Goal: Find specific page/section: Find specific page/section

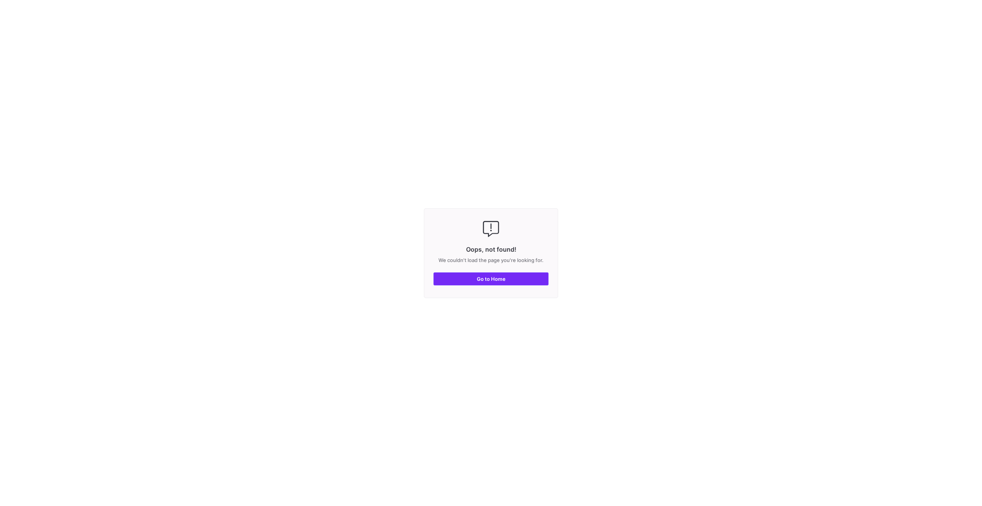
click at [508, 281] on span "button" at bounding box center [491, 279] width 114 height 12
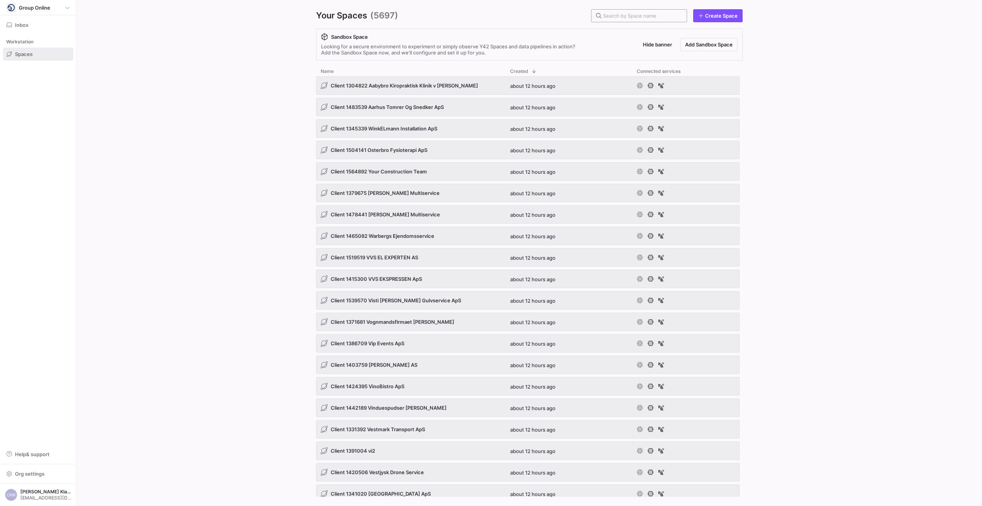
click at [630, 16] on input "text" at bounding box center [641, 16] width 77 height 6
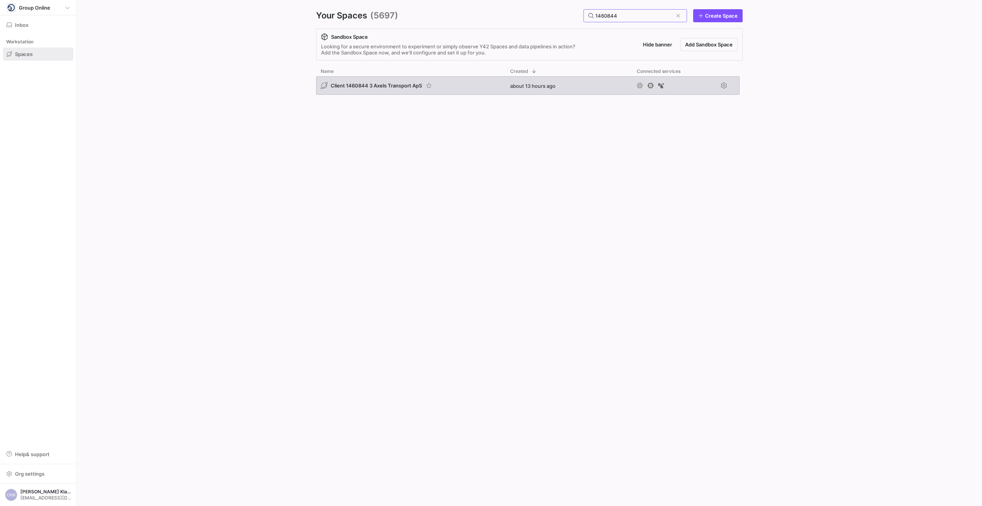
type input "1460844"
click at [374, 83] on span "Client 1460844 3 Axels Transport ApS" at bounding box center [376, 85] width 91 height 6
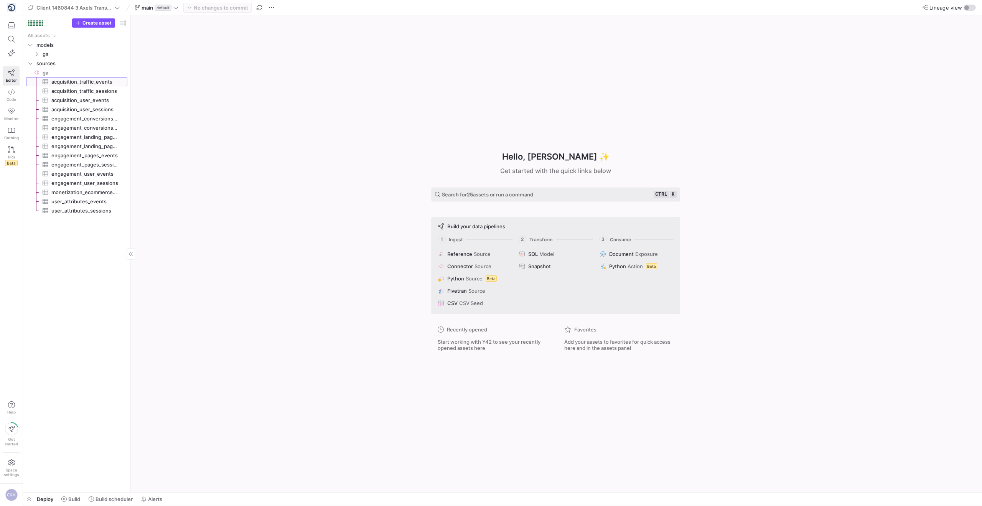
click at [90, 82] on span "acquisition_traffic_events​​​​​​​​​" at bounding box center [84, 81] width 67 height 9
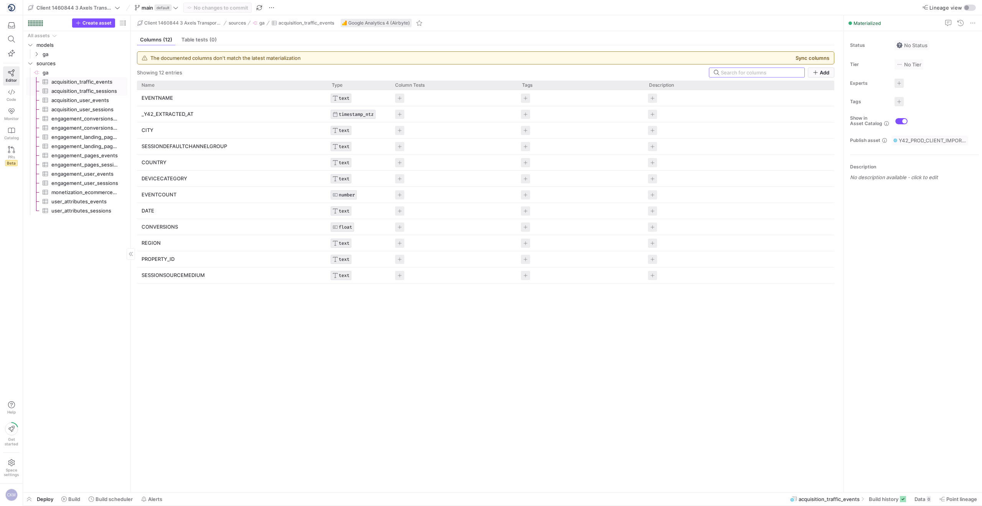
click at [93, 90] on span "acquisition_traffic_sessions​​​​​​​​​" at bounding box center [84, 91] width 67 height 9
click at [50, 54] on span "ga" at bounding box center [75, 54] width 65 height 9
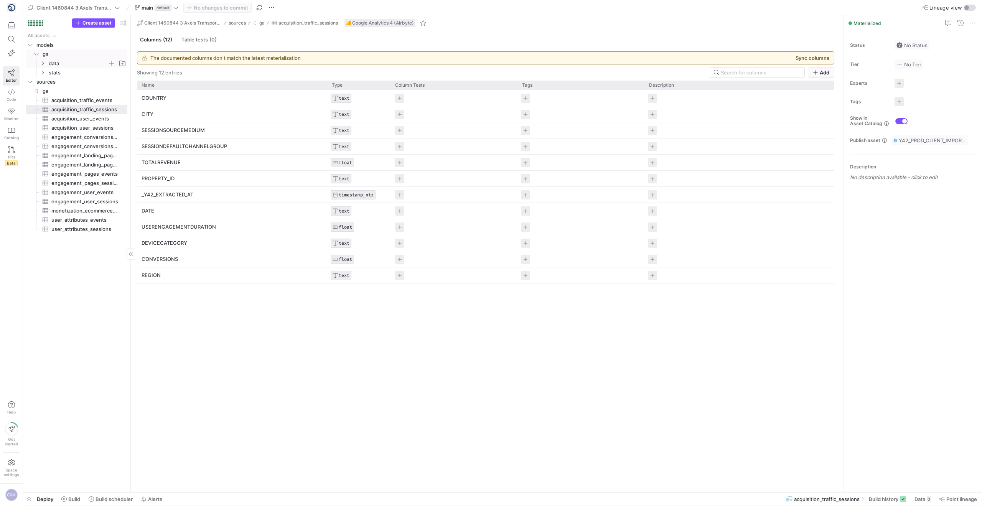
click at [43, 64] on icon "Press SPACE to select this row." at bounding box center [42, 63] width 5 height 5
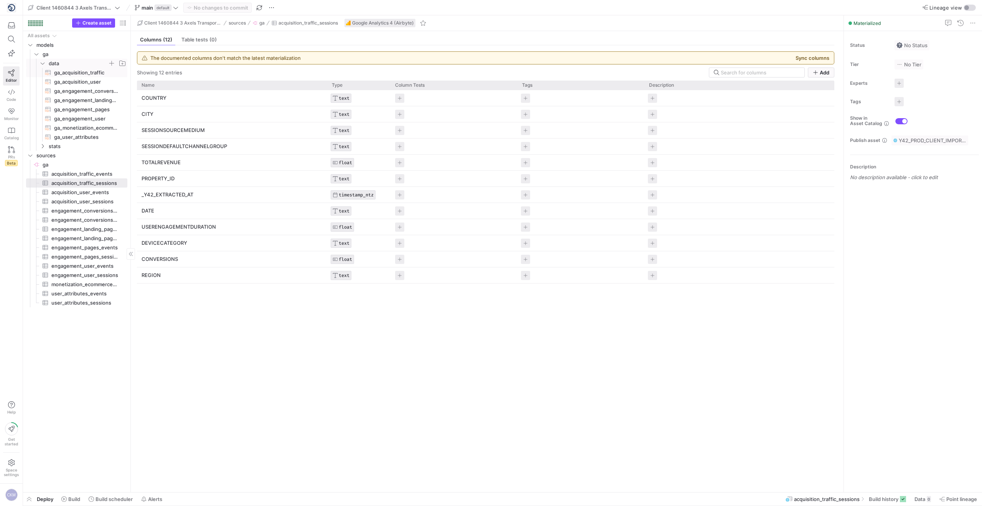
click at [58, 69] on span "ga_acquisition_traffic​​​​​​​​​​" at bounding box center [86, 72] width 64 height 9
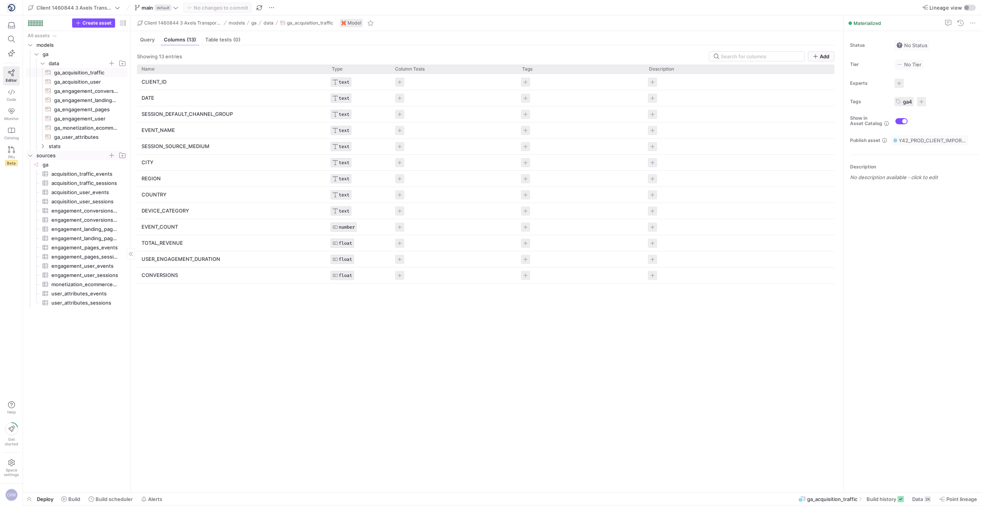
click at [29, 155] on icon "Press SPACE to select this row." at bounding box center [30, 156] width 4 height 2
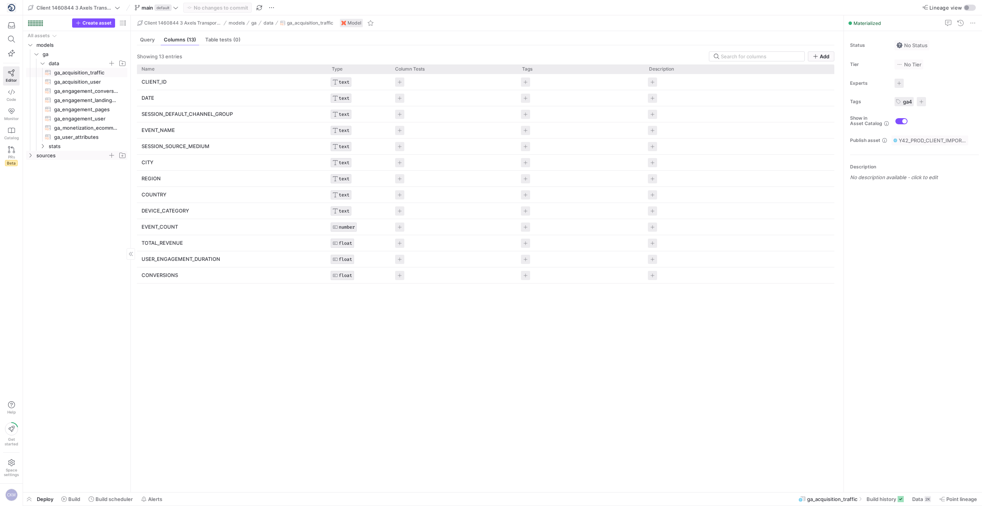
click at [81, 71] on span "ga_acquisition_traffic​​​​​​​​​​" at bounding box center [86, 72] width 64 height 9
click at [146, 38] on span "Query" at bounding box center [147, 39] width 15 height 5
